Goal: Task Accomplishment & Management: Complete application form

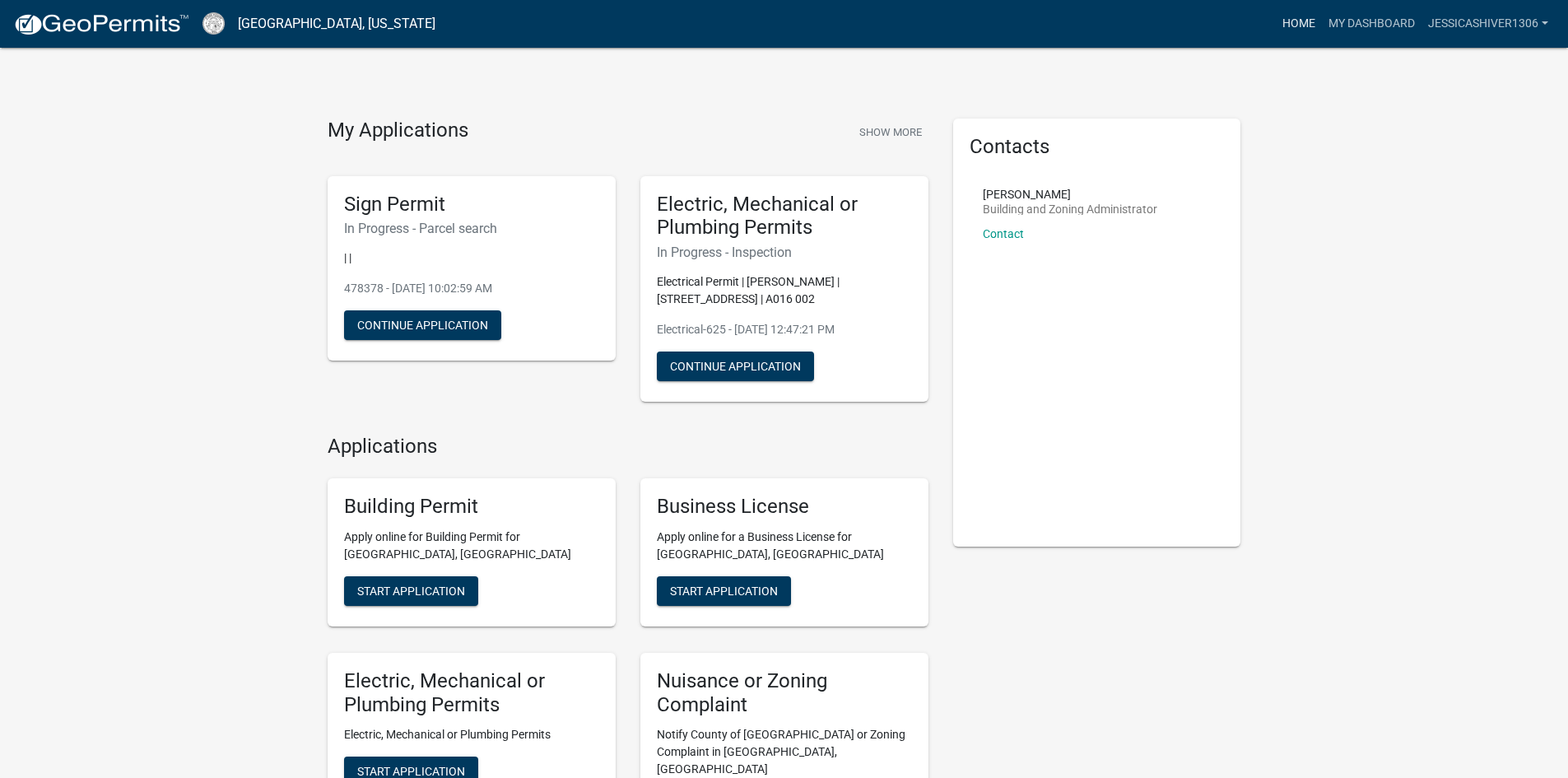
click at [1302, 16] on link "Home" at bounding box center [1299, 23] width 46 height 31
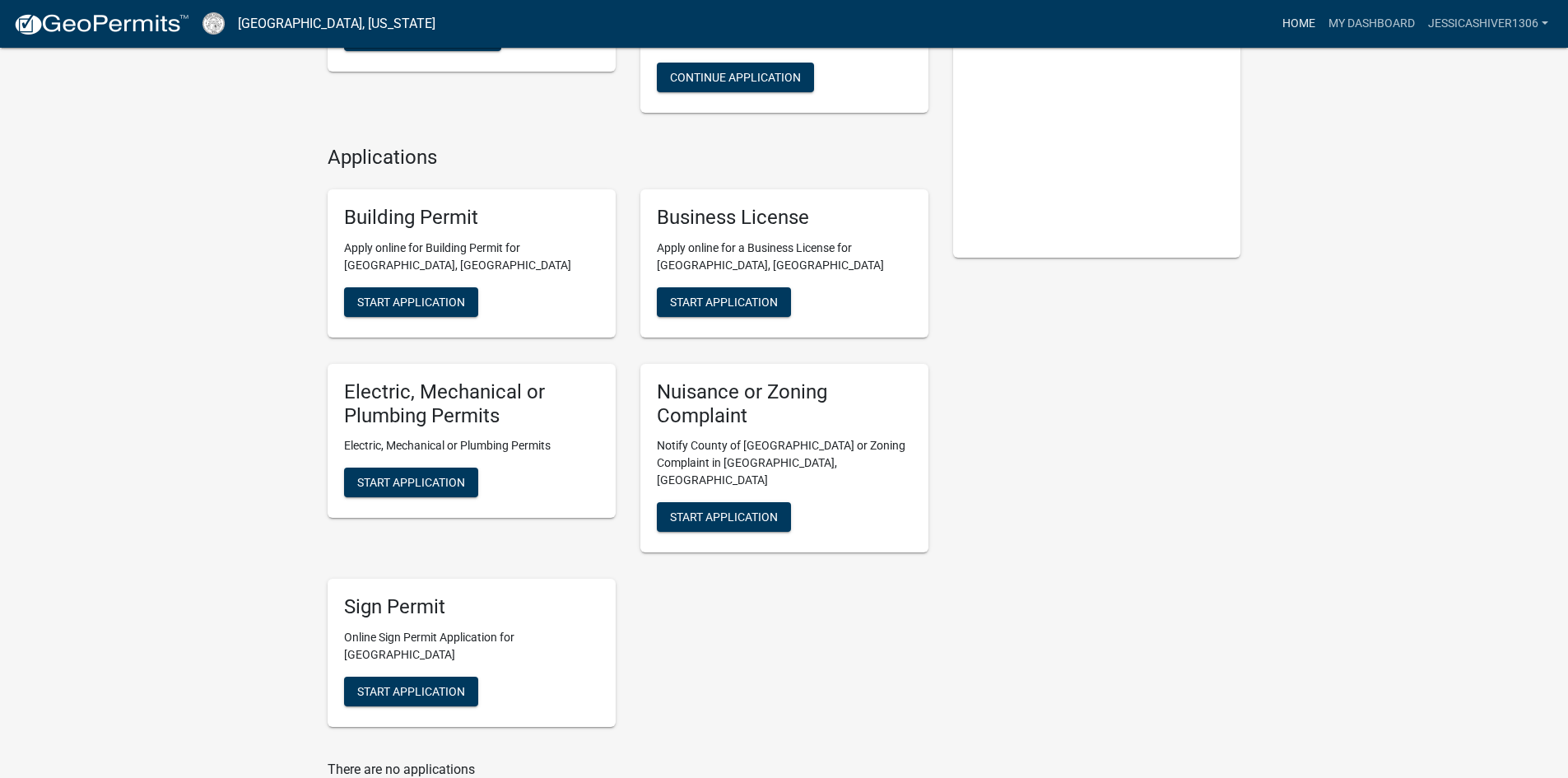
scroll to position [17, 0]
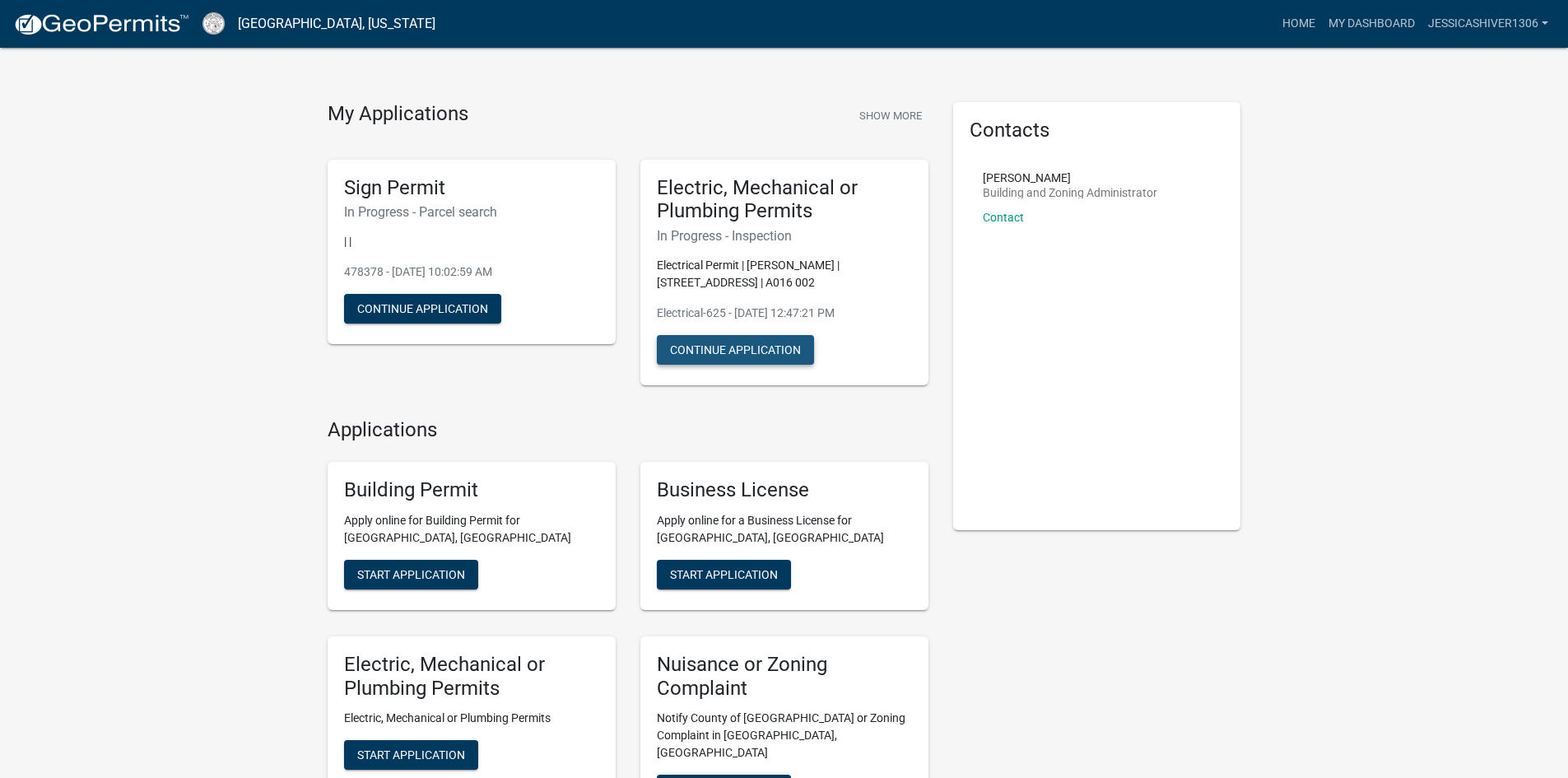
click at [783, 350] on button "Continue Application" at bounding box center [735, 350] width 157 height 30
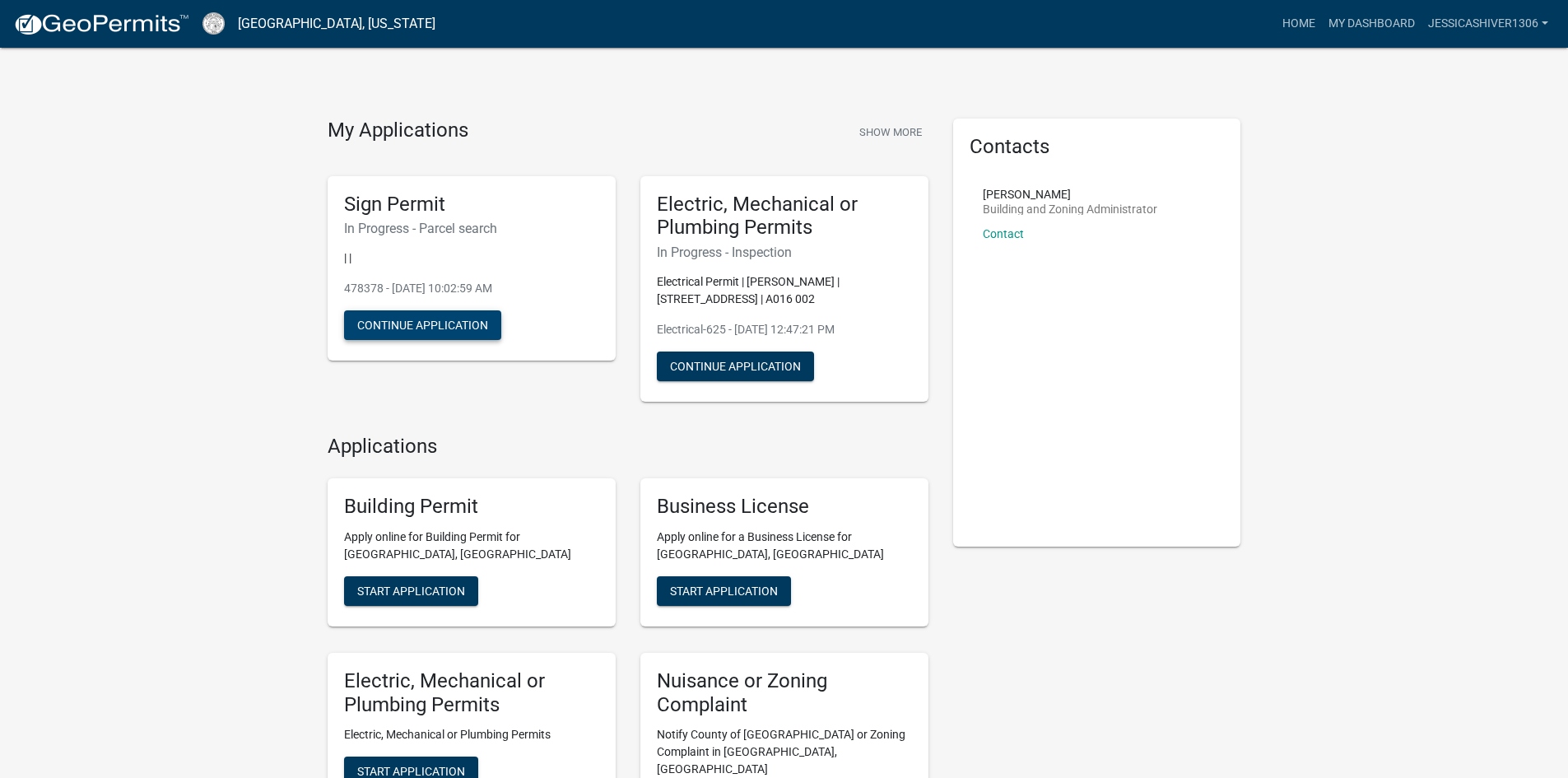
click at [495, 325] on button "Continue Application" at bounding box center [422, 325] width 157 height 30
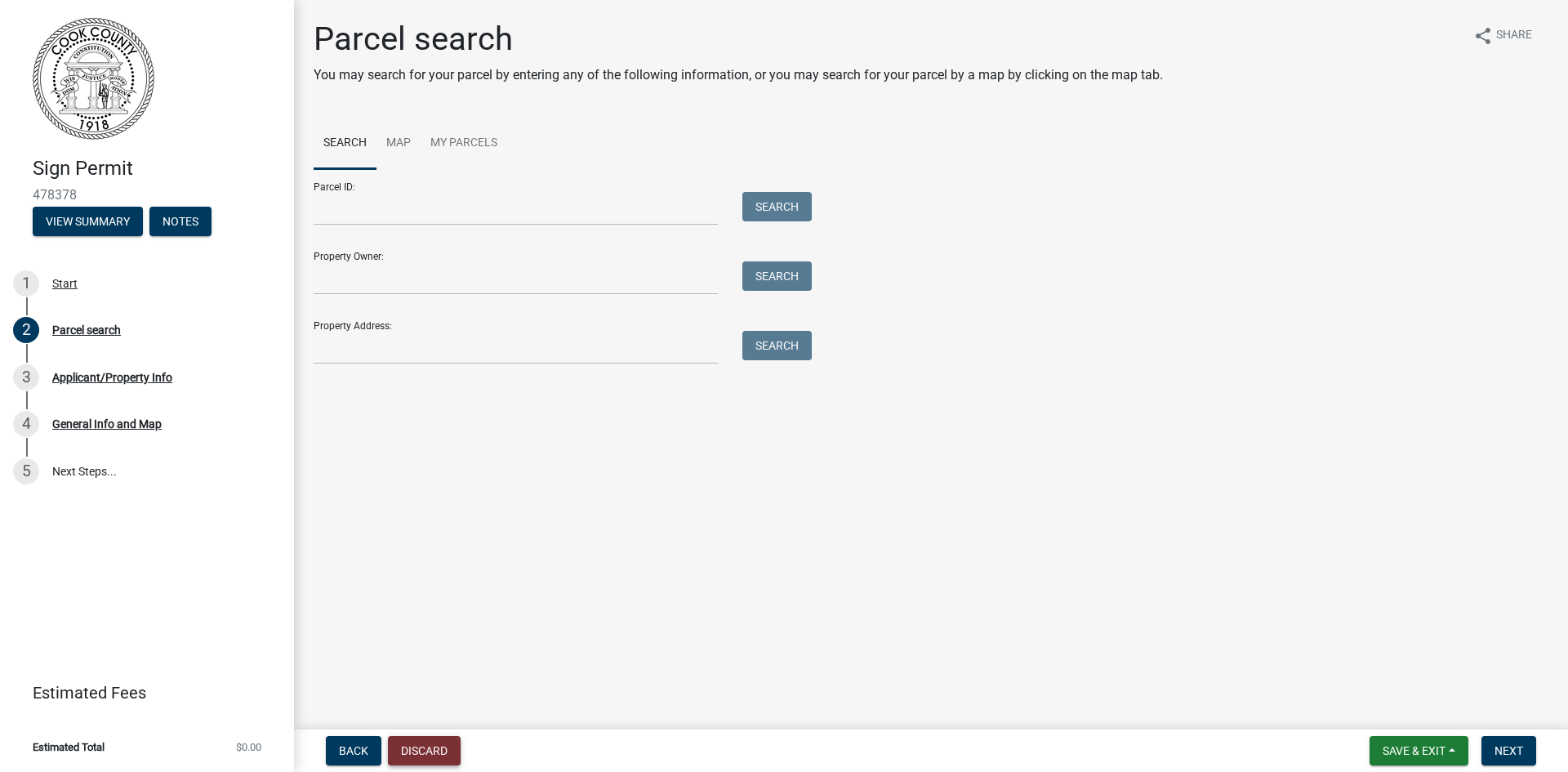
click at [427, 754] on button "Discard" at bounding box center [424, 751] width 73 height 30
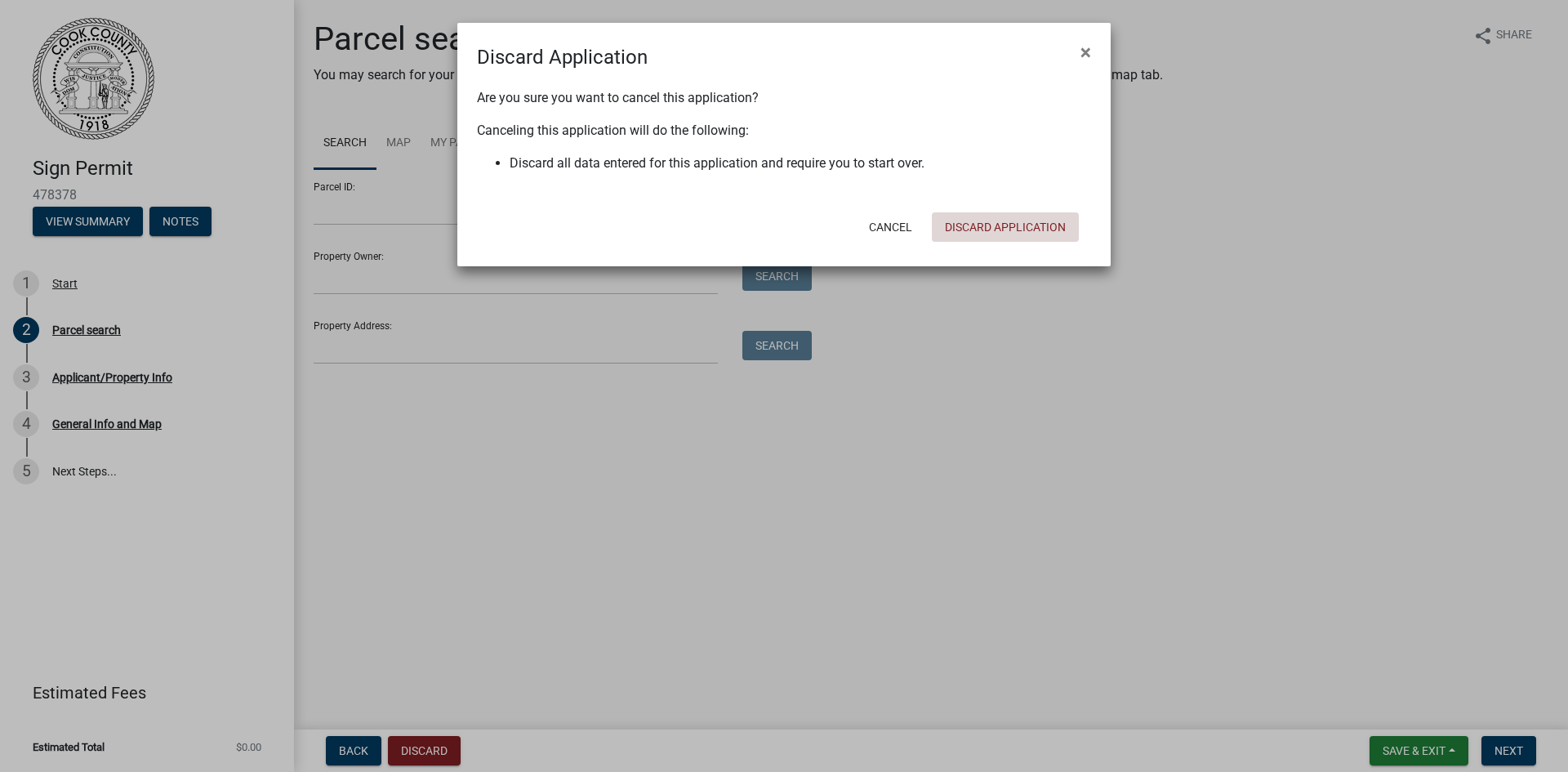
click at [1048, 230] on button "Discard Application" at bounding box center [1005, 228] width 147 height 30
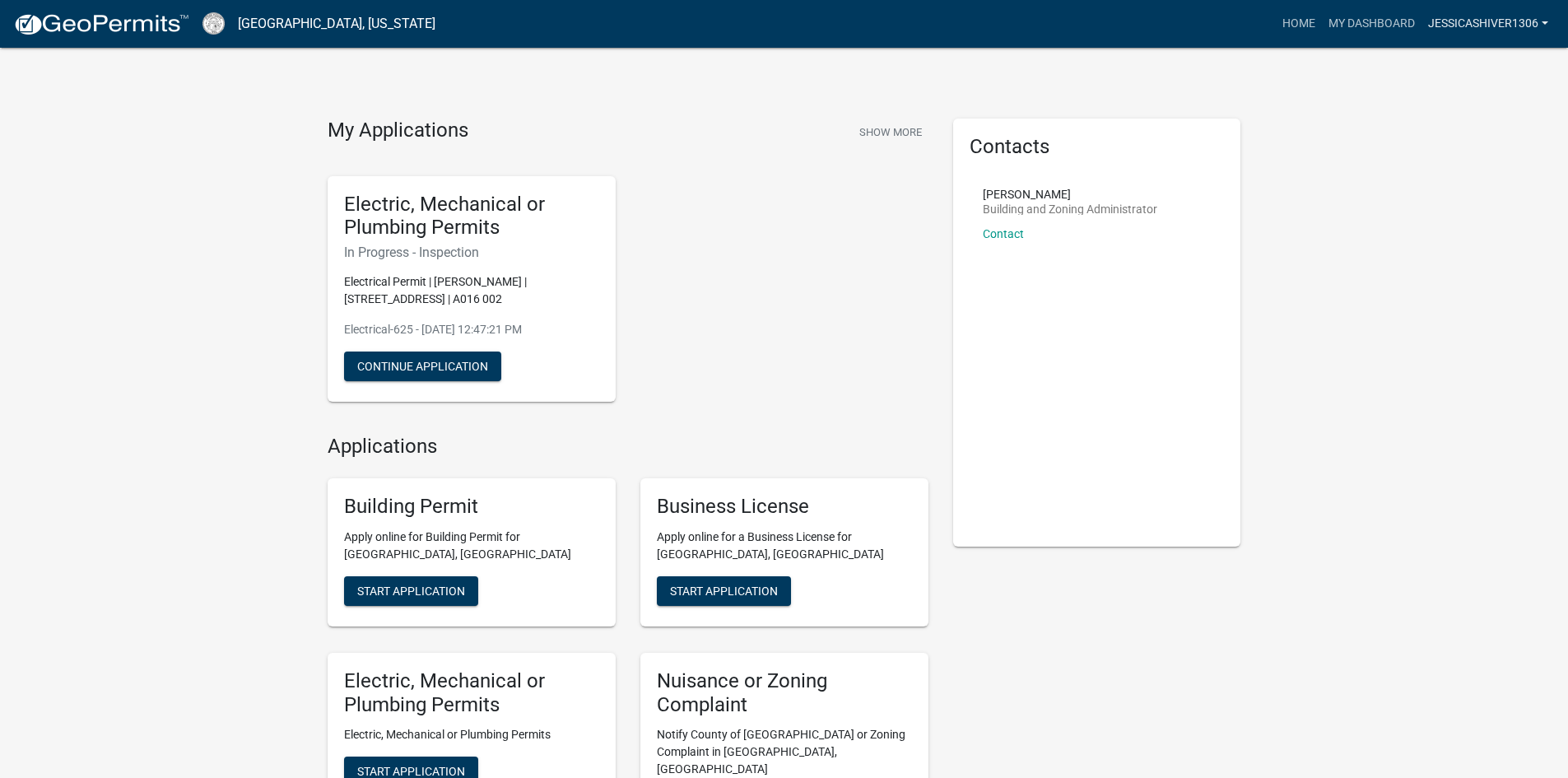
click at [1498, 31] on link "JessicaShiver1306" at bounding box center [1488, 23] width 133 height 31
click at [1280, 86] on div "My Applications Show More Electric, Mechanical or Plumbing Permits In Progress …" at bounding box center [784, 620] width 1568 height 1240
click at [1342, 26] on link "My Dashboard" at bounding box center [1371, 23] width 100 height 31
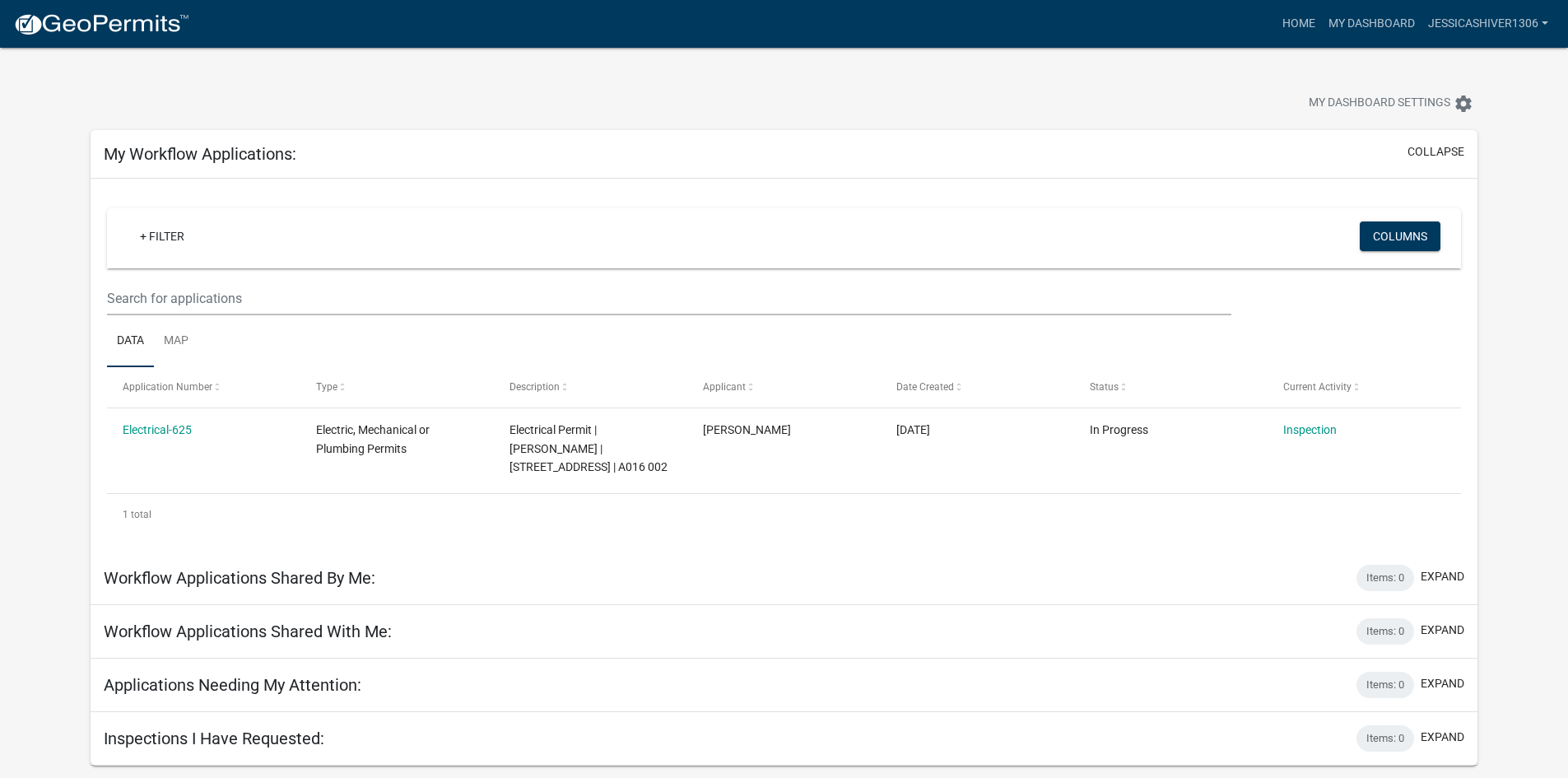
click at [1290, 2] on nav "more_horiz Home My Dashboard JessicaShiver1306 Account Logout" at bounding box center [784, 24] width 1568 height 48
click at [1299, 28] on link "Home" at bounding box center [1299, 23] width 46 height 31
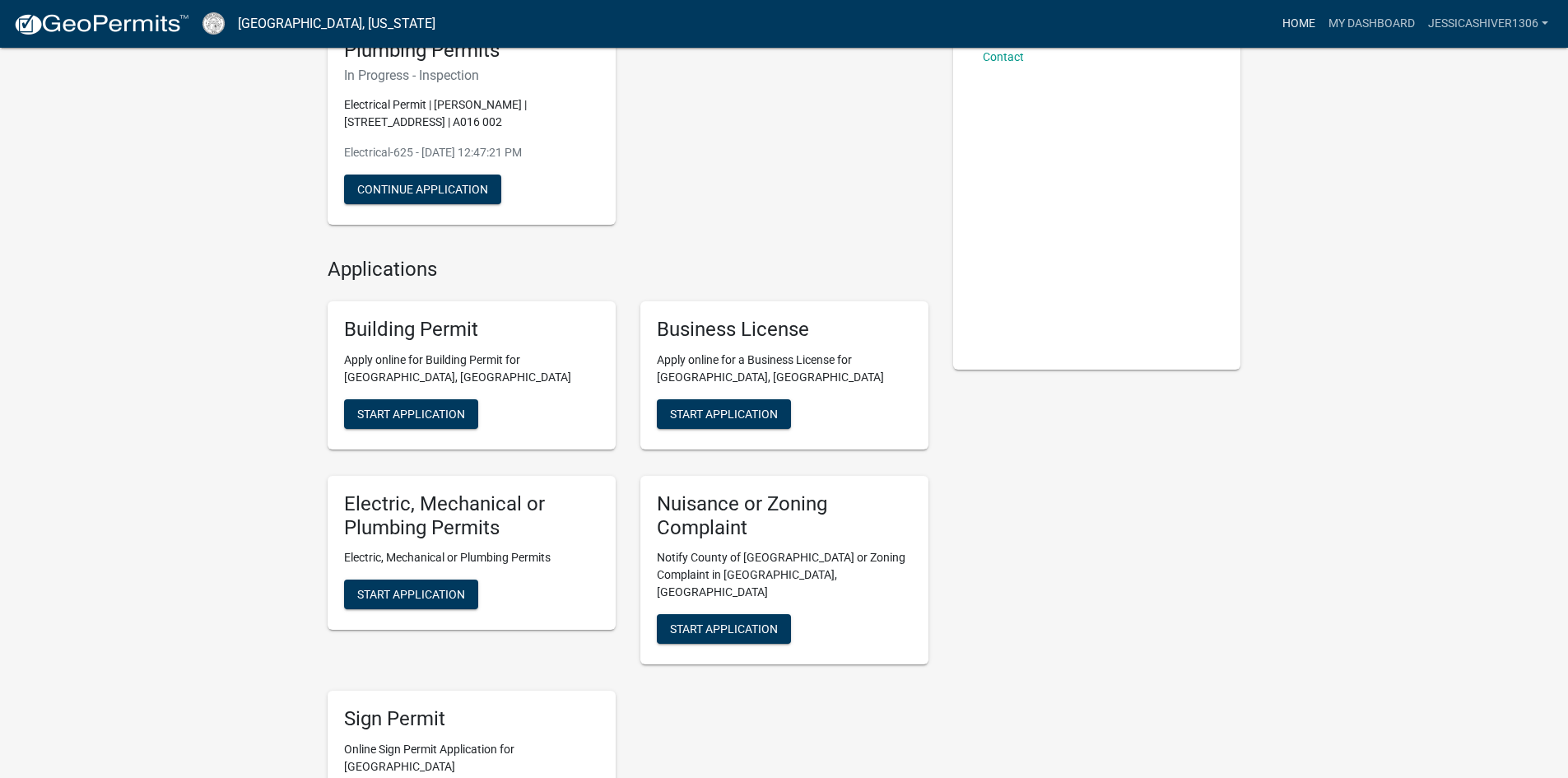
scroll to position [428, 0]
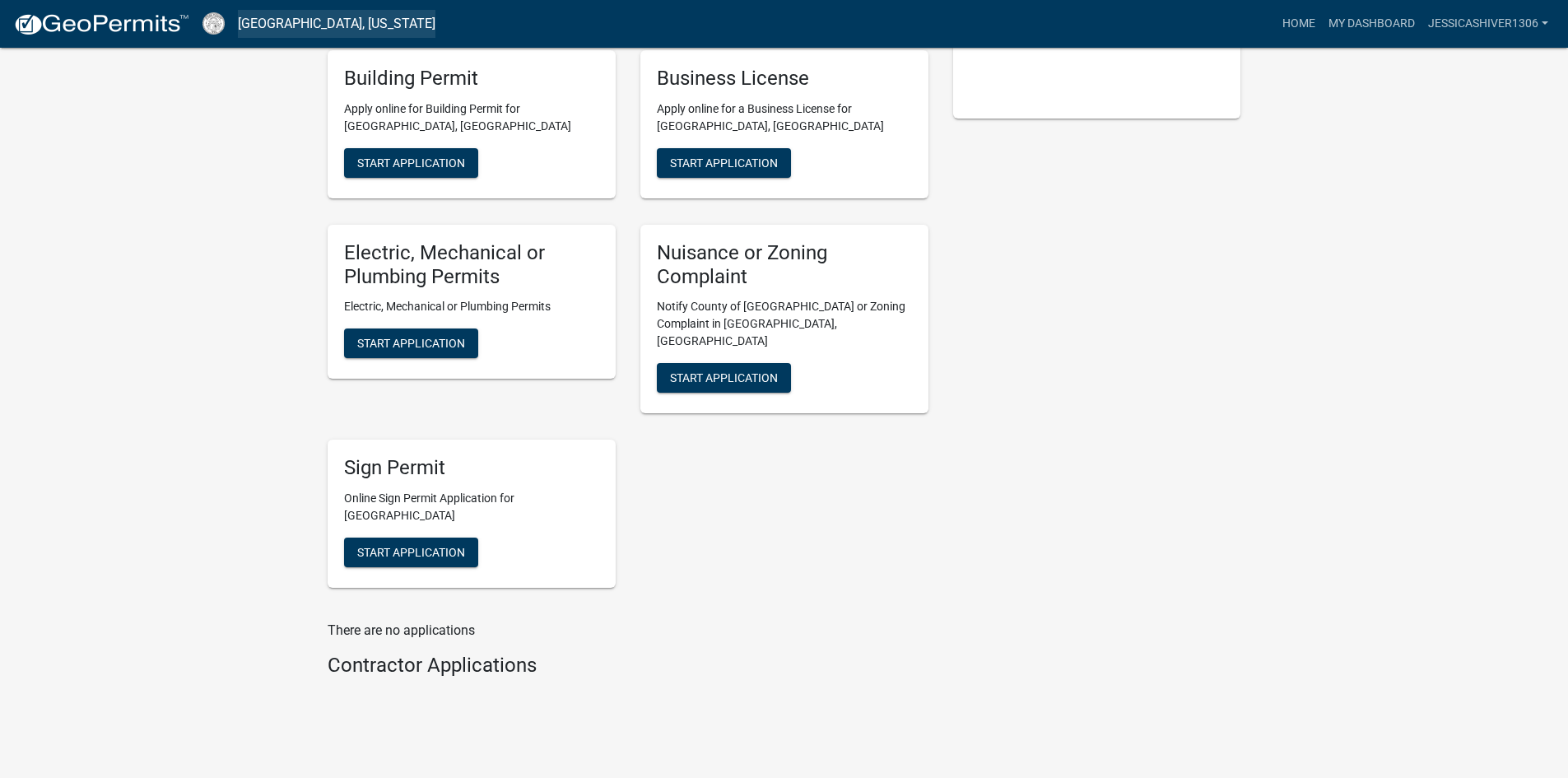
click at [317, 19] on link "[GEOGRAPHIC_DATA], [US_STATE]" at bounding box center [337, 24] width 198 height 28
click at [118, 27] on img at bounding box center [101, 25] width 176 height 25
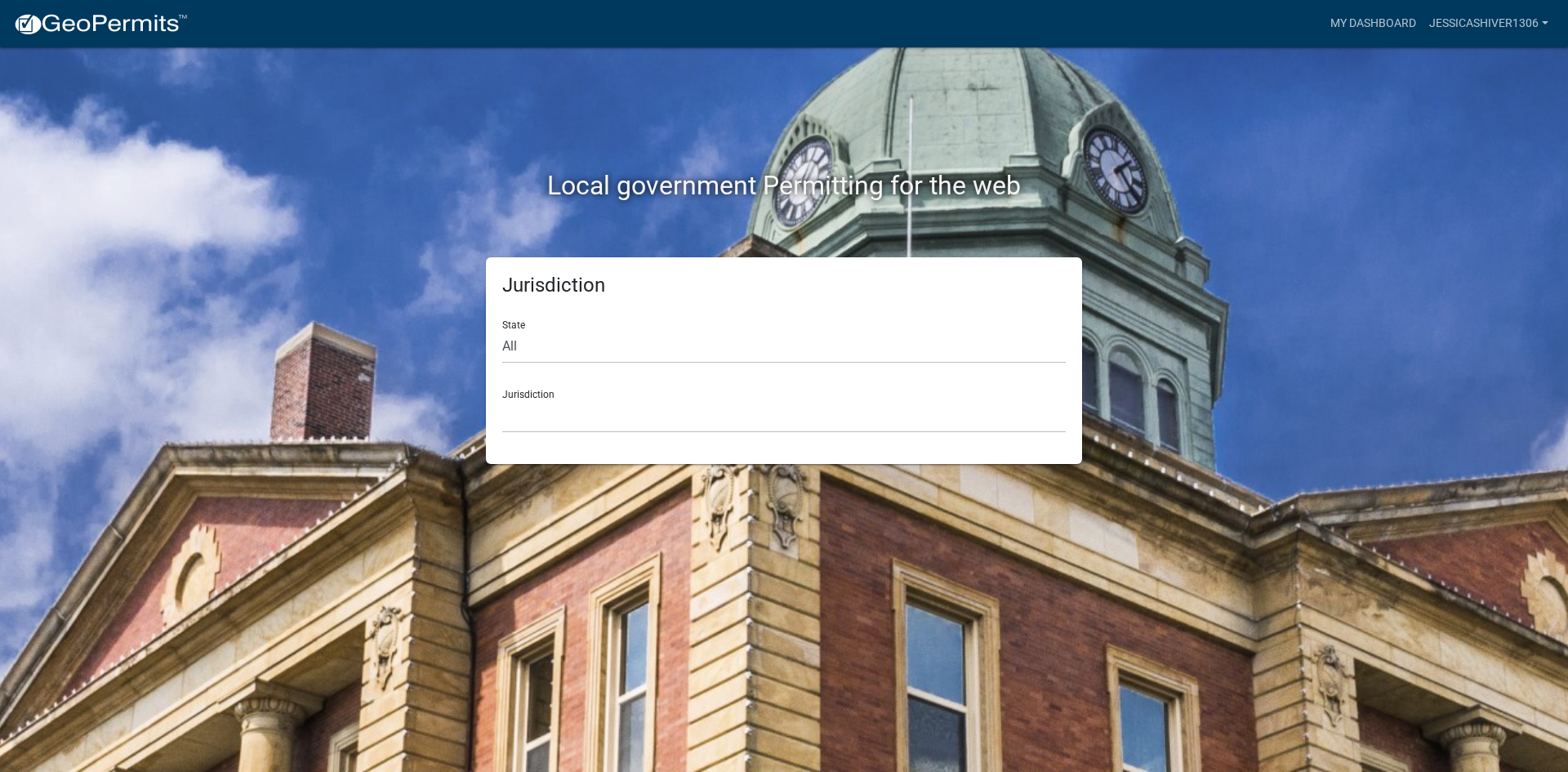
click at [1242, 130] on div "Local government Permitting for the web" at bounding box center [784, 151] width 931 height 209
click at [1507, 25] on link "JessicaShiver1306" at bounding box center [1488, 23] width 132 height 31
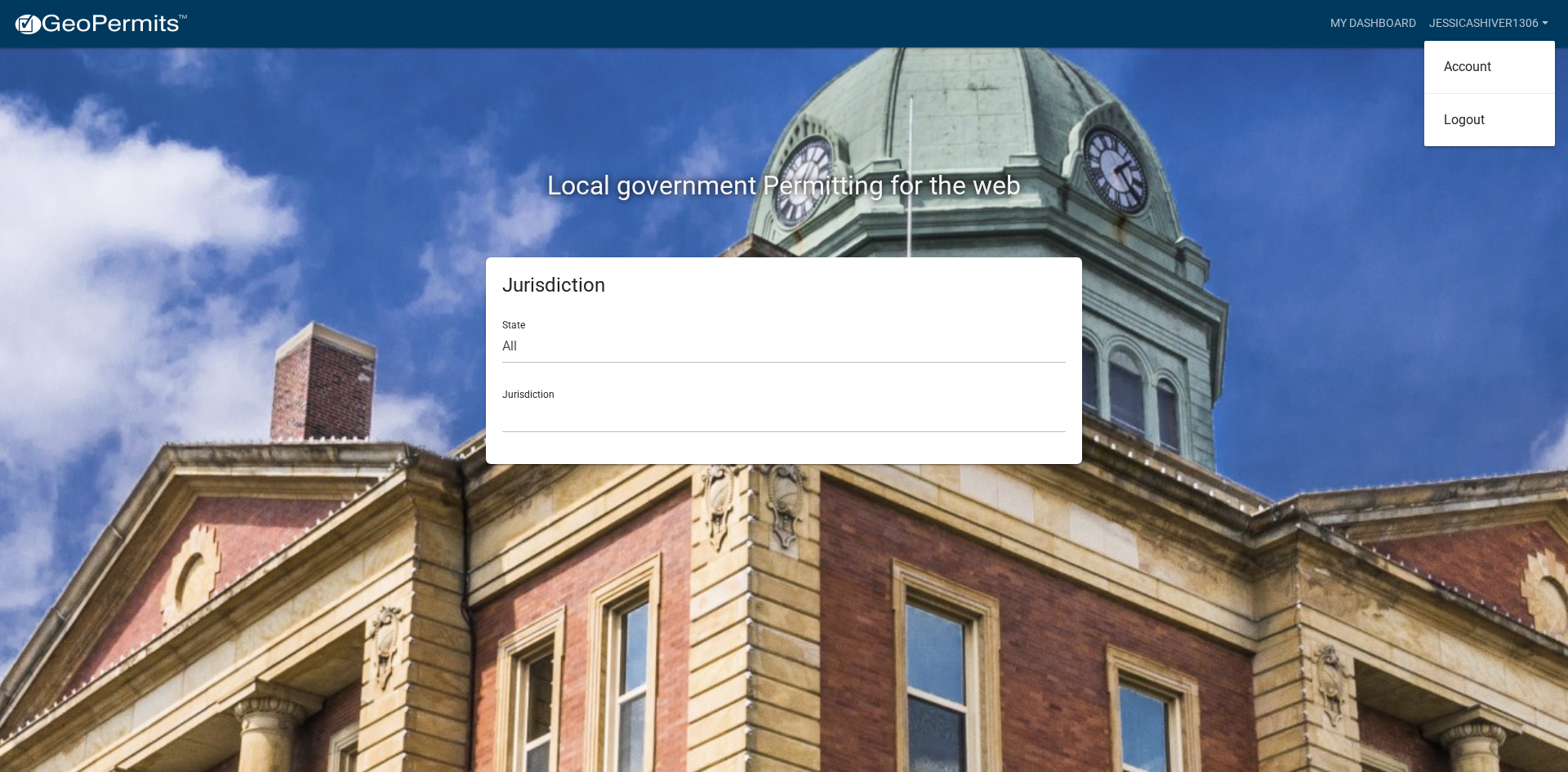
click at [1216, 116] on div "Local government Permitting for the web" at bounding box center [784, 151] width 931 height 209
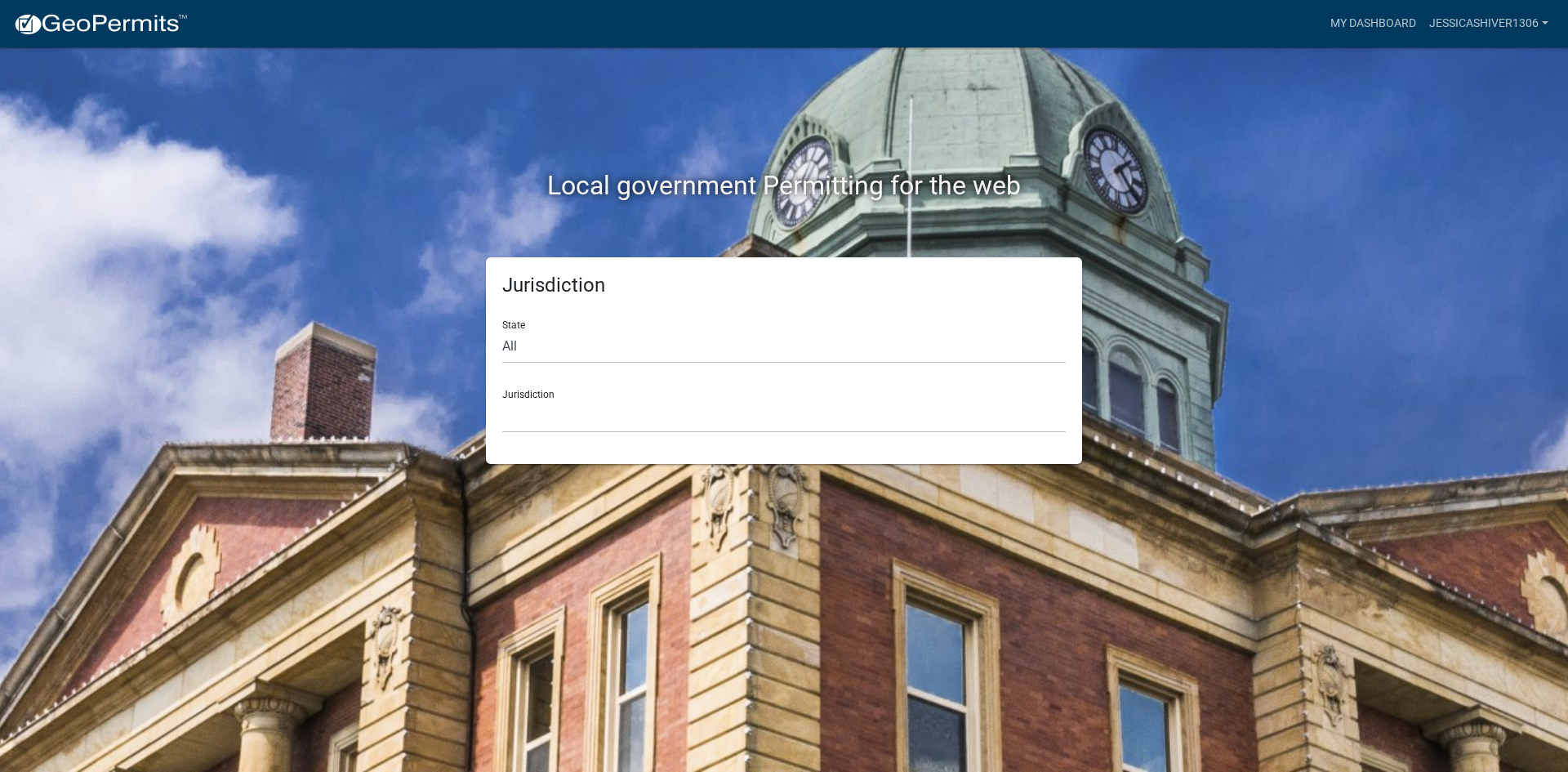
click at [1081, 140] on div "Local government Permitting for the web" at bounding box center [784, 151] width 931 height 209
drag, startPoint x: 1186, startPoint y: 135, endPoint x: 1203, endPoint y: 139, distance: 17.5
click at [1187, 138] on div "Local government Permitting for the web" at bounding box center [784, 151] width 931 height 209
drag, startPoint x: 1424, startPoint y: 2, endPoint x: 1186, endPoint y: 93, distance: 254.8
click at [1181, 95] on div "Local government Permitting for the web" at bounding box center [784, 151] width 931 height 209
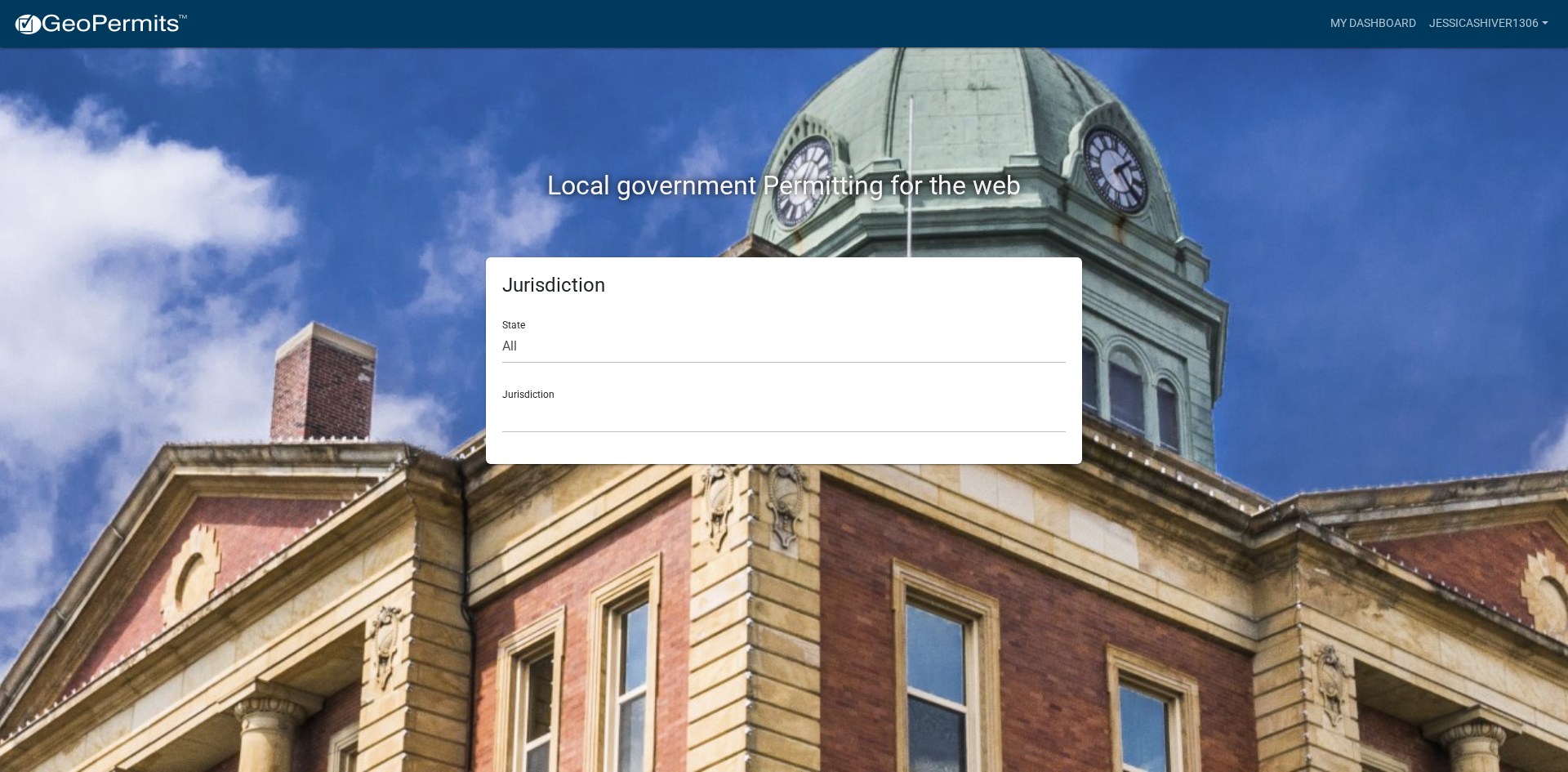
click at [1494, 137] on div "Local government Permitting for the web Jurisdiction State All [US_STATE] [US_S…" at bounding box center [784, 386] width 1568 height 772
drag, startPoint x: 1435, startPoint y: 80, endPoint x: 1435, endPoint y: 63, distance: 17.0
click at [1435, 80] on div "Local government Permitting for the web Jurisdiction State All [US_STATE] [US_S…" at bounding box center [784, 386] width 1568 height 772
drag, startPoint x: 1438, startPoint y: 0, endPoint x: 1343, endPoint y: 667, distance: 673.7
click at [1342, 684] on div "Local government Permitting for the web Jurisdiction State All [US_STATE] [US_S…" at bounding box center [784, 386] width 1568 height 772
